Goal: Information Seeking & Learning: Learn about a topic

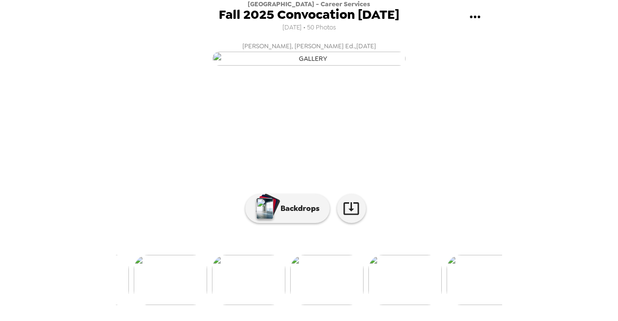
scroll to position [0, 217]
click at [338, 296] on img at bounding box center [326, 280] width 73 height 50
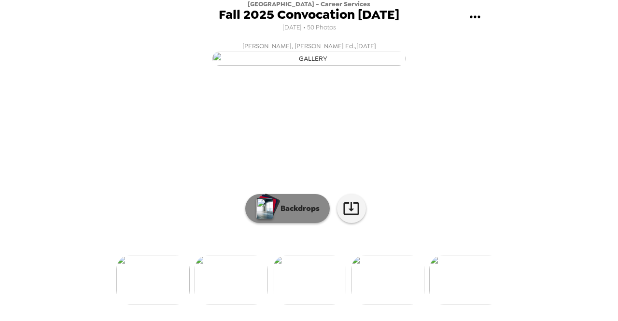
click at [290, 214] on p "Backdrops" at bounding box center [298, 209] width 44 height 12
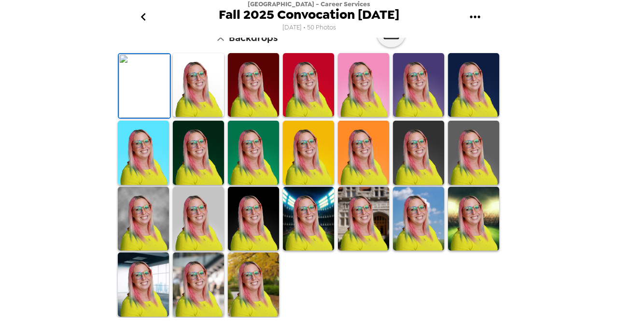
scroll to position [272, 0]
click at [243, 262] on img at bounding box center [253, 285] width 51 height 64
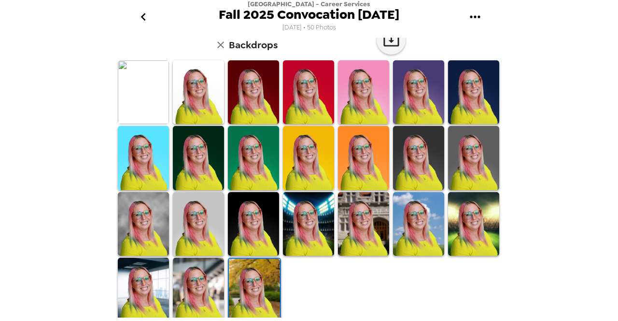
scroll to position [272, 0]
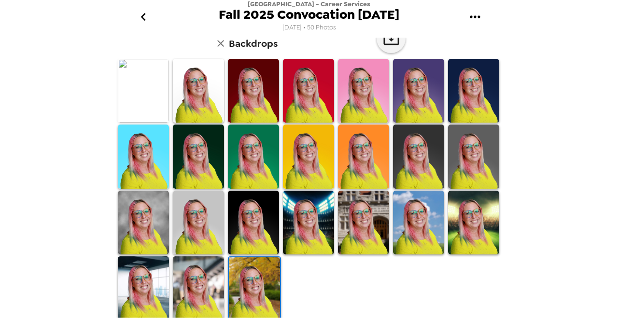
click at [189, 279] on img at bounding box center [198, 289] width 51 height 64
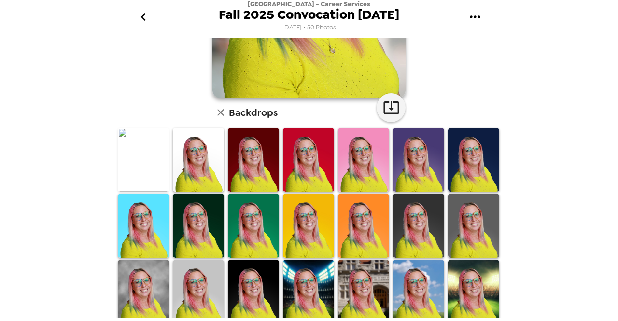
scroll to position [202, 0]
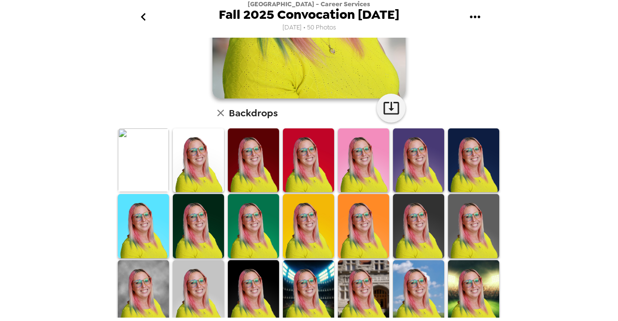
click at [206, 225] on img at bounding box center [198, 226] width 51 height 64
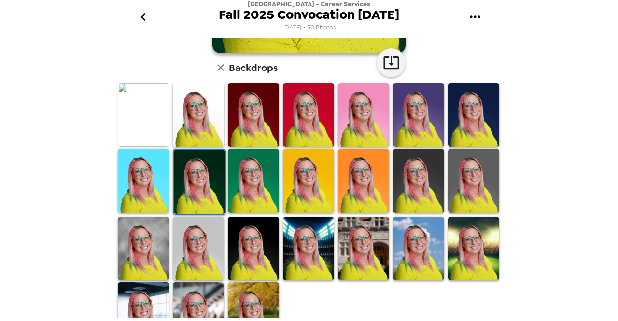
scroll to position [272, 0]
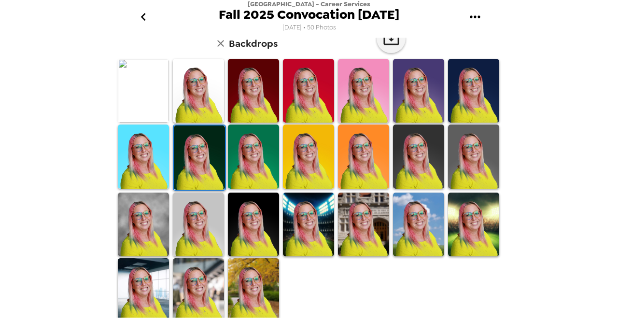
click at [251, 268] on img at bounding box center [253, 290] width 51 height 64
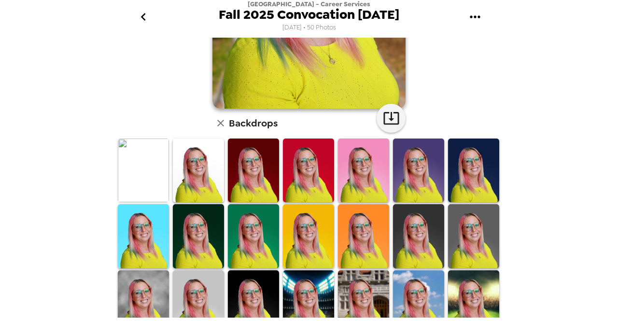
scroll to position [251, 0]
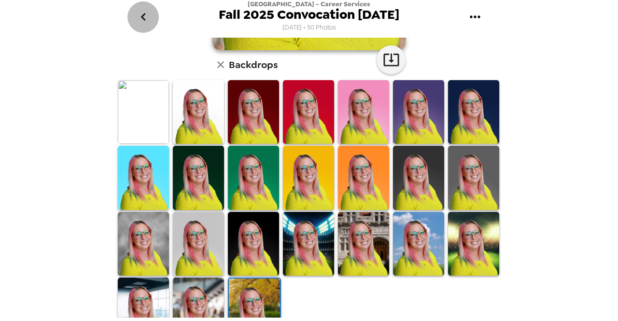
click at [141, 22] on icon "go back" at bounding box center [143, 16] width 15 height 15
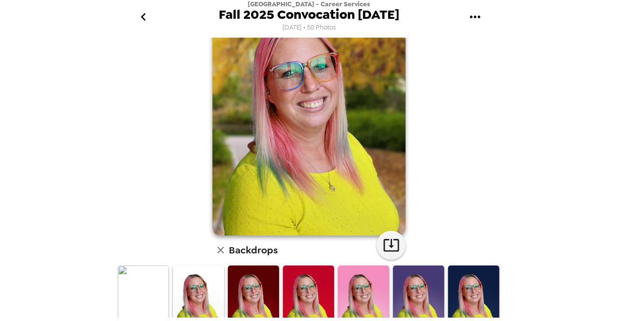
scroll to position [64, 0]
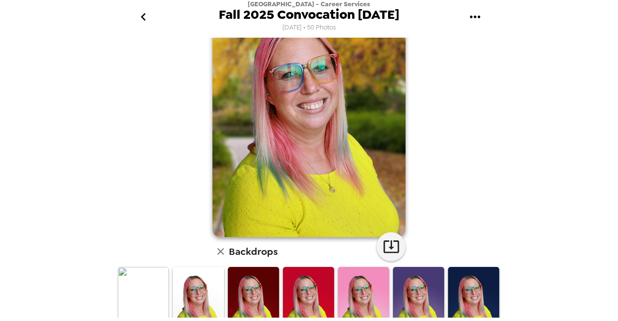
click at [141, 14] on icon "go back" at bounding box center [143, 16] width 15 height 15
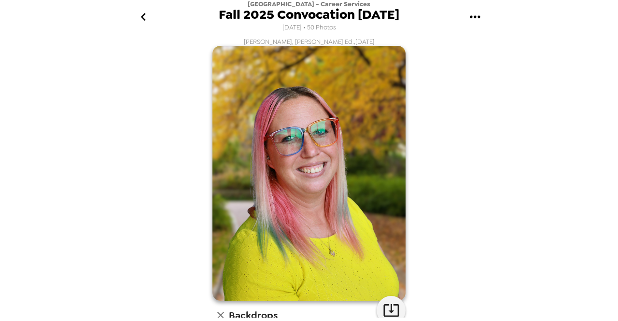
click at [470, 11] on icon "gallery menu" at bounding box center [475, 16] width 15 height 15
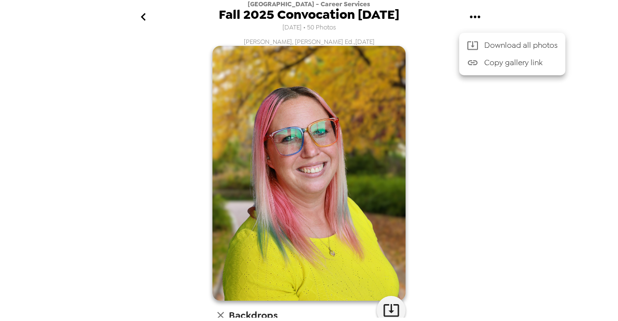
click at [448, 111] on div at bounding box center [309, 160] width 618 height 321
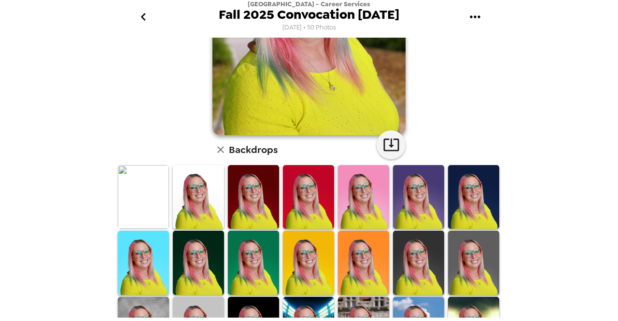
scroll to position [272, 0]
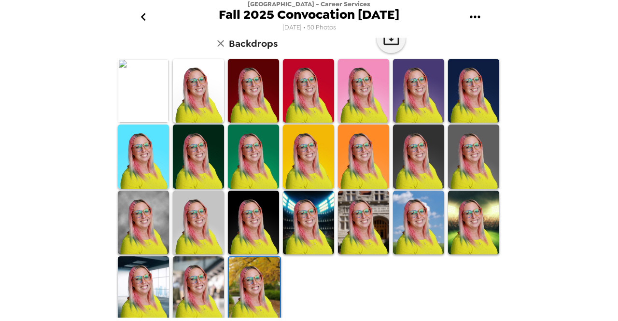
click at [221, 43] on icon "button" at bounding box center [221, 44] width 12 height 12
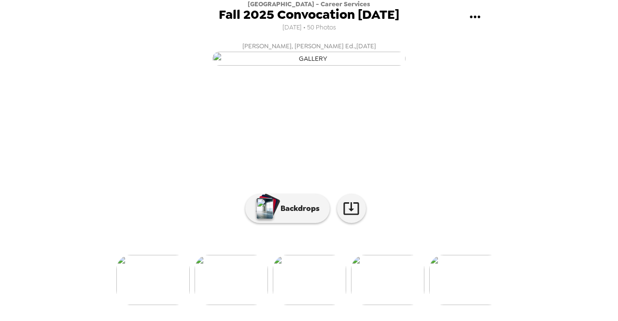
scroll to position [97, 0]
click at [374, 272] on img at bounding box center [387, 280] width 73 height 50
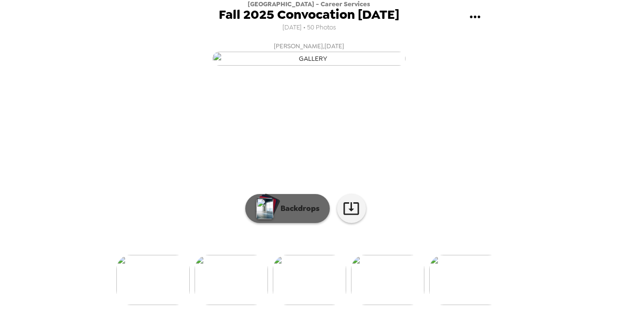
click at [292, 214] on p "Backdrops" at bounding box center [298, 209] width 44 height 12
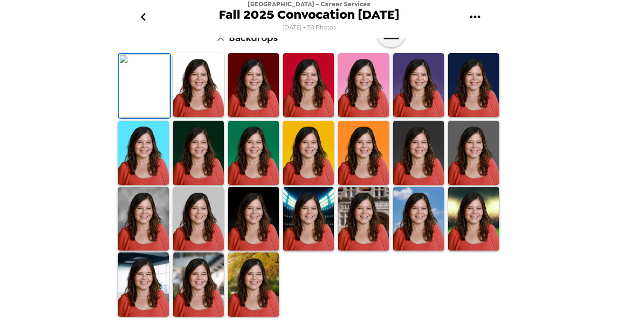
scroll to position [259, 0]
click at [246, 293] on img at bounding box center [253, 285] width 51 height 64
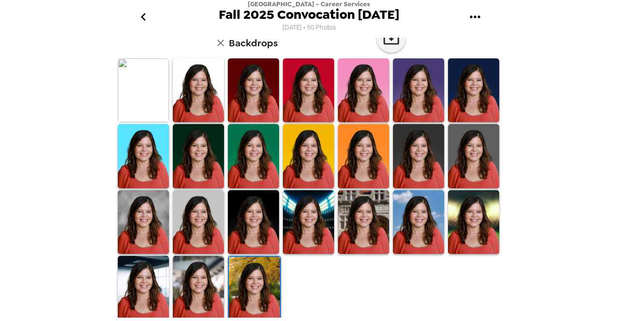
click at [131, 272] on img at bounding box center [143, 288] width 51 height 64
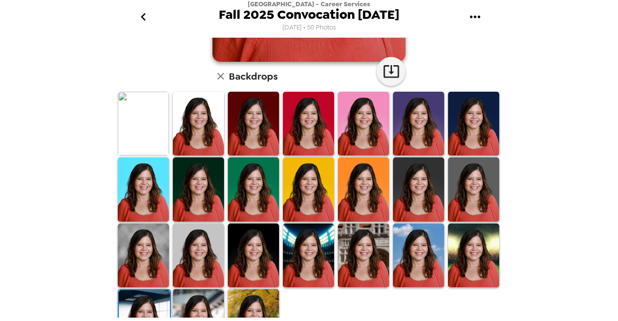
scroll to position [226, 0]
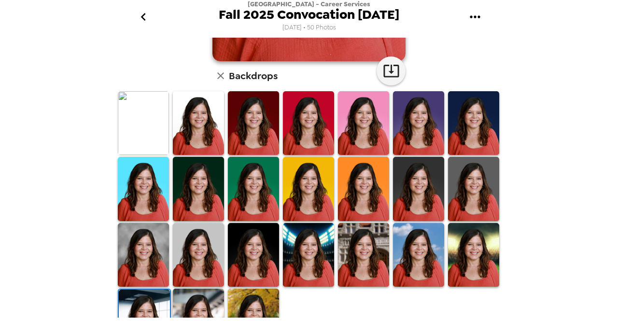
click at [201, 310] on img at bounding box center [198, 321] width 51 height 64
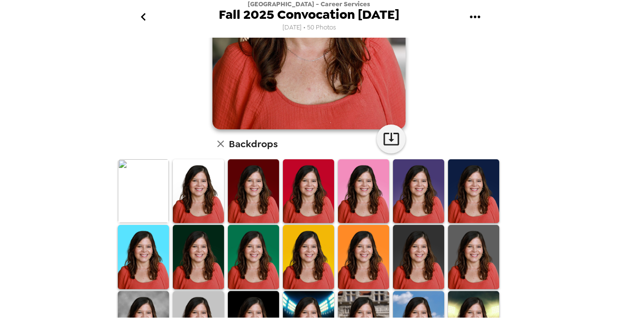
scroll to position [259, 0]
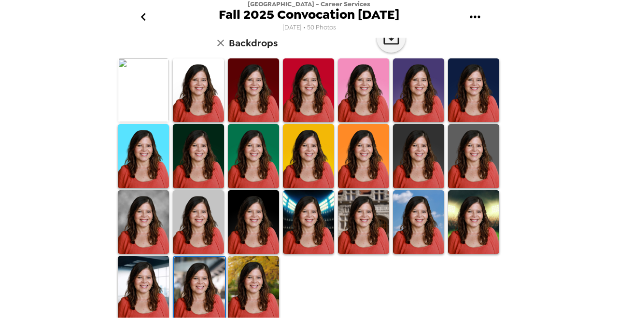
click at [259, 292] on img at bounding box center [253, 288] width 51 height 64
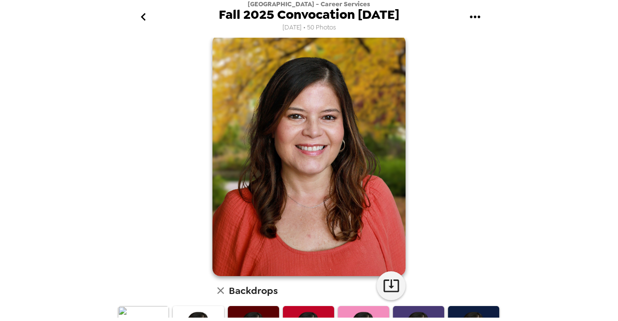
scroll to position [0, 0]
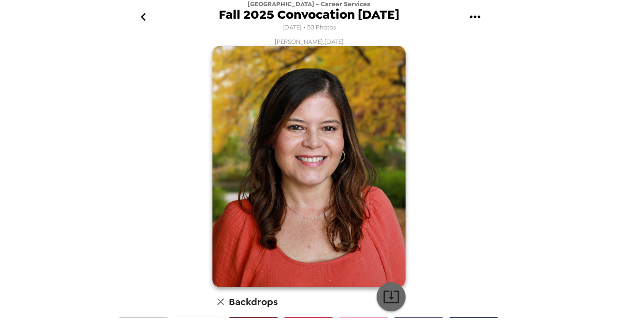
click at [386, 301] on icon "button" at bounding box center [391, 296] width 17 height 17
